Goal: Task Accomplishment & Management: Manage account settings

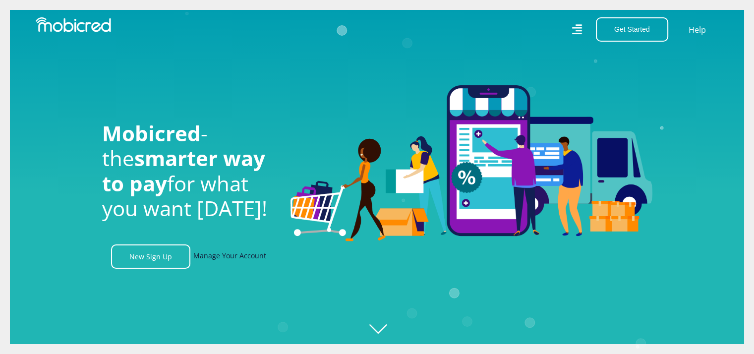
click at [234, 261] on link "Manage Your Account" at bounding box center [229, 256] width 73 height 24
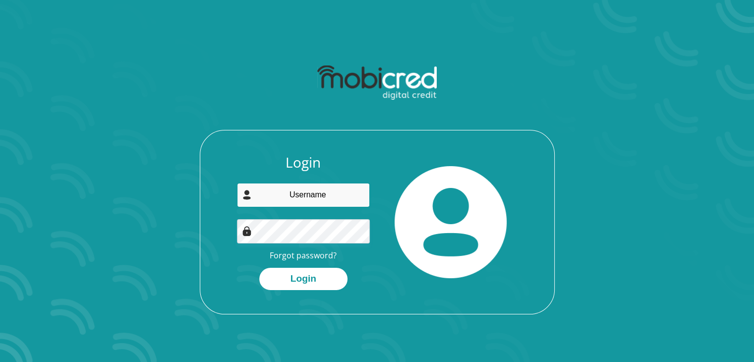
click at [307, 199] on input "email" at bounding box center [303, 195] width 133 height 24
type input "[PERSON_NAME][EMAIL_ADDRESS][DOMAIN_NAME]"
click at [259, 268] on button "Login" at bounding box center [303, 279] width 88 height 22
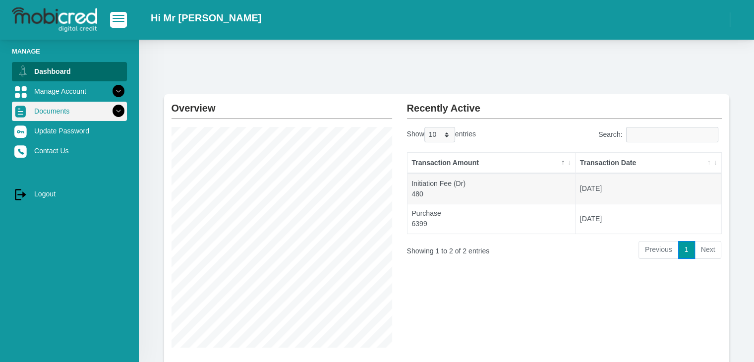
click at [110, 112] on icon at bounding box center [118, 111] width 17 height 17
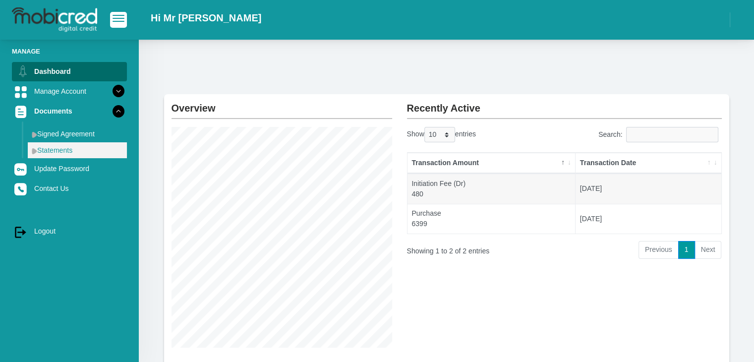
click at [55, 151] on link "Statements" at bounding box center [77, 150] width 99 height 16
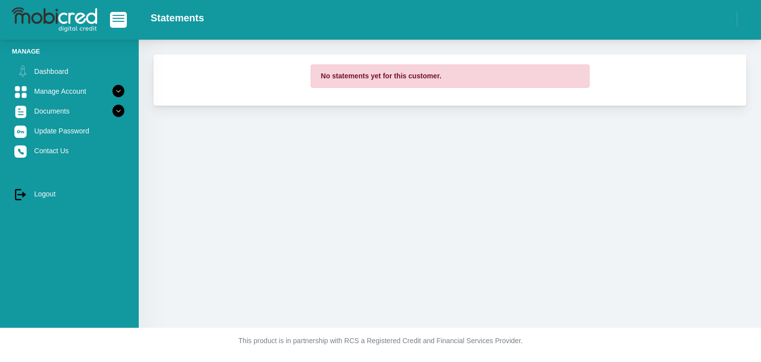
click at [208, 150] on div "No statements yet for this customer." at bounding box center [450, 184] width 622 height 288
click at [41, 71] on link "Dashboard" at bounding box center [69, 71] width 115 height 19
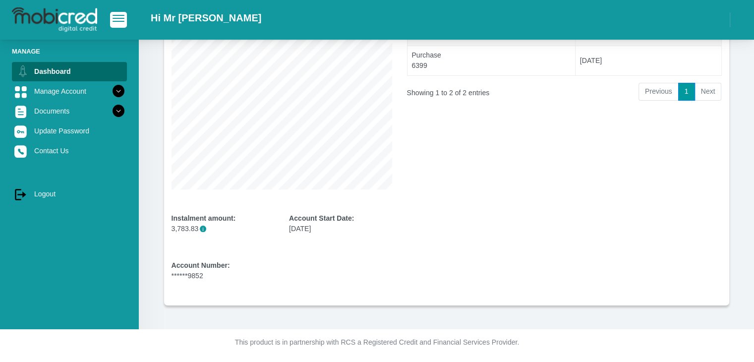
scroll to position [159, 0]
